Goal: Transaction & Acquisition: Book appointment/travel/reservation

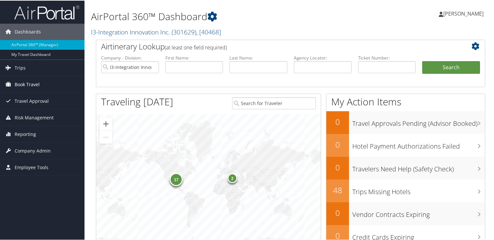
click at [34, 81] on span "Book Travel" at bounding box center [27, 84] width 25 height 16
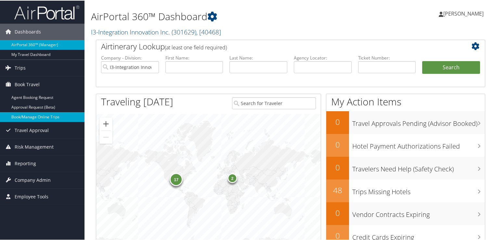
click at [34, 114] on link "Book/Manage Online Trips" at bounding box center [42, 116] width 84 height 10
